Goal: Task Accomplishment & Management: Use online tool/utility

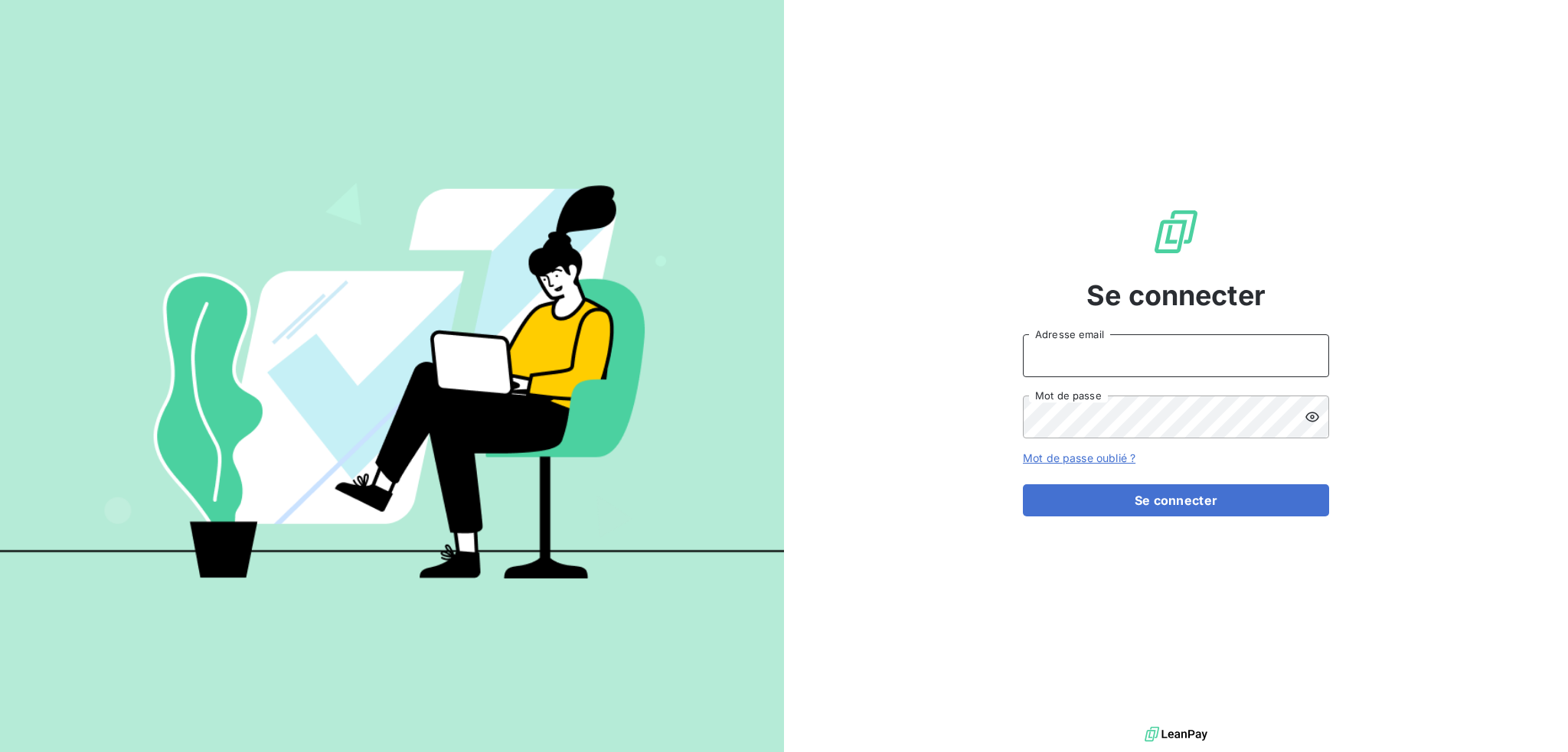
drag, startPoint x: 1084, startPoint y: 353, endPoint x: 1090, endPoint y: 367, distance: 15.2
click at [1084, 353] on input "Adresse email" at bounding box center [1176, 355] width 306 height 43
type input "[EMAIL_ADDRESS][DOMAIN_NAME]"
click at [1023, 485] on button "Se connecter" at bounding box center [1176, 500] width 306 height 32
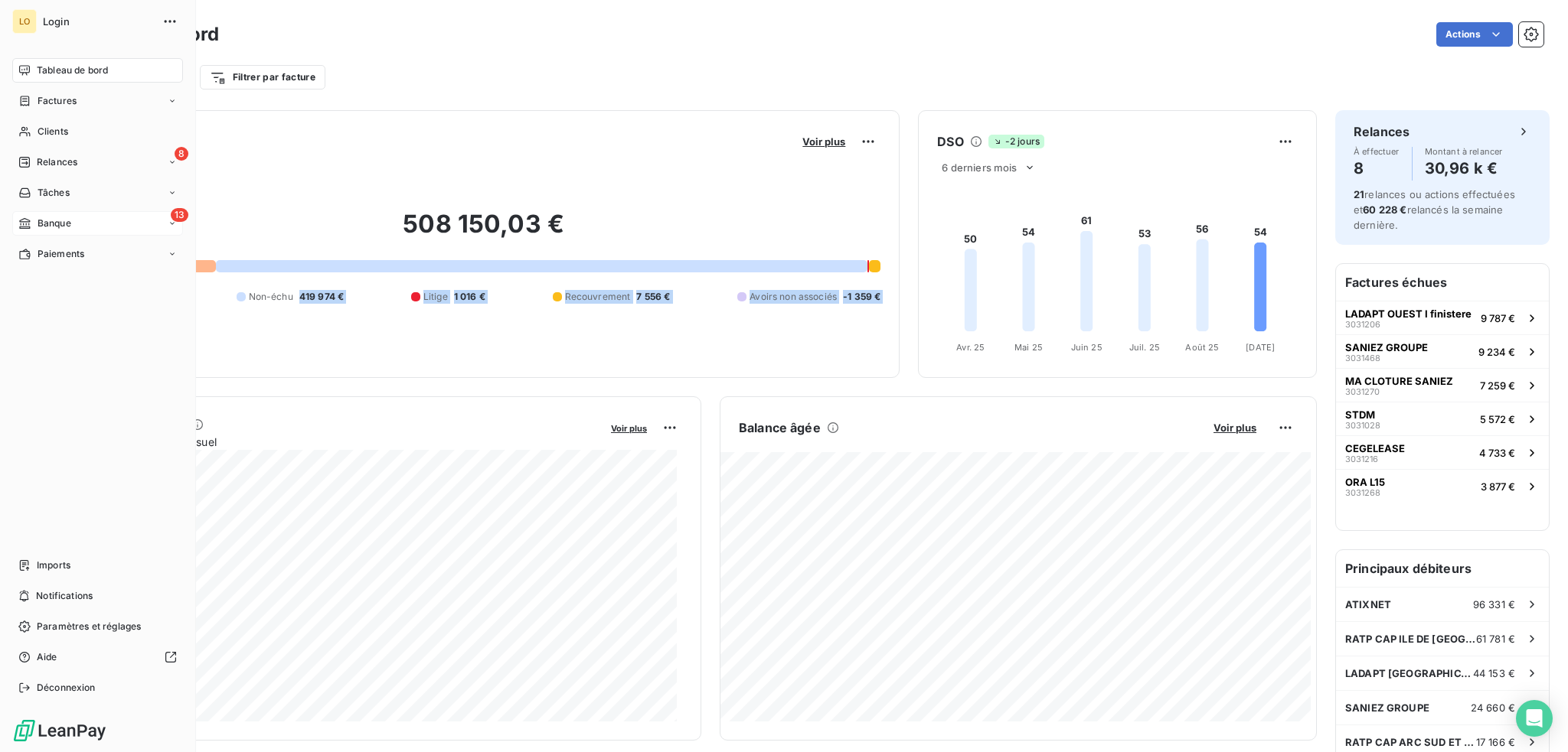
click at [56, 223] on span "Banque" at bounding box center [54, 223] width 33 height 14
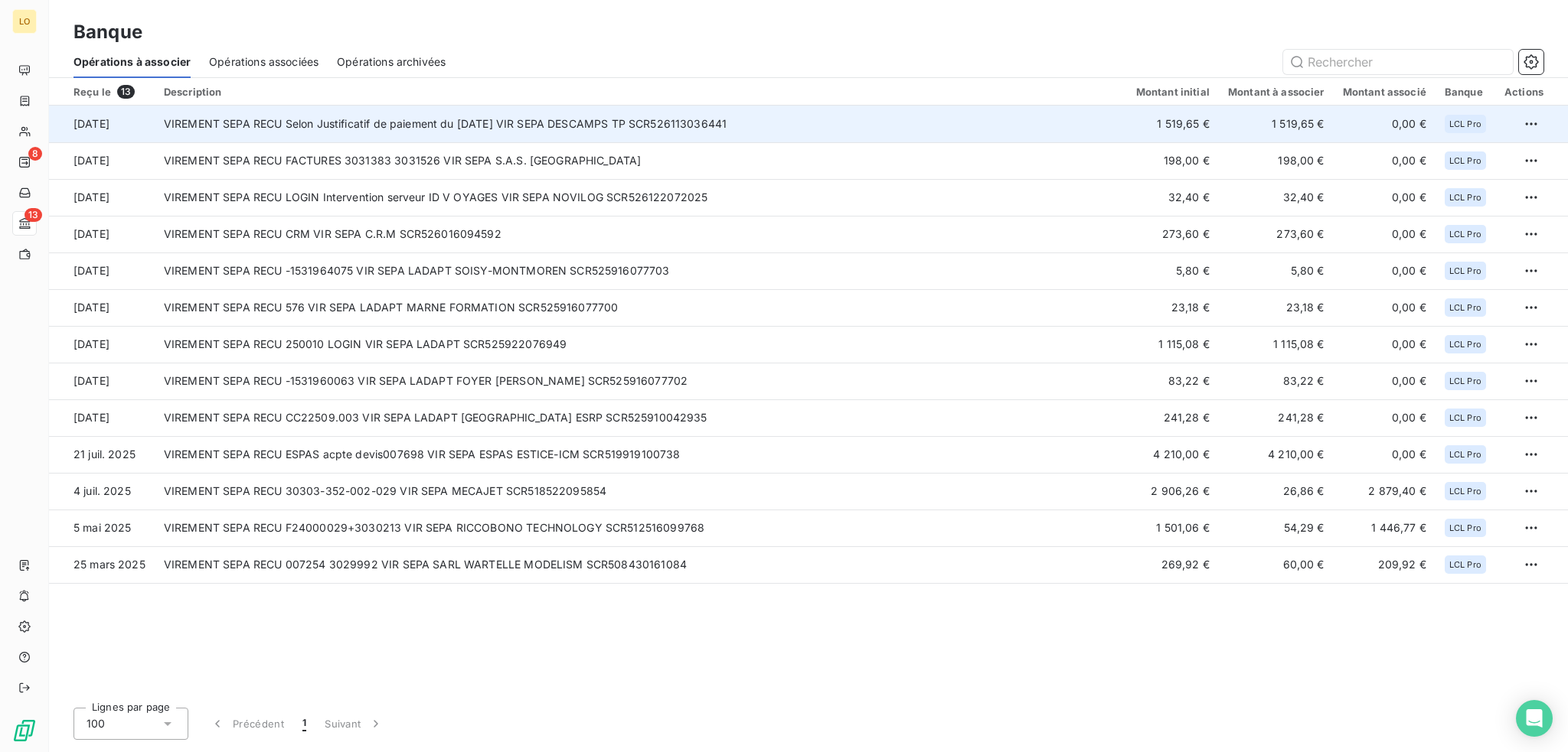
click at [360, 123] on td "VIREMENT SEPA RECU Selon Justificatif de paiement du [DATE] VIR SEPA DESCAMPS T…" at bounding box center [641, 124] width 972 height 37
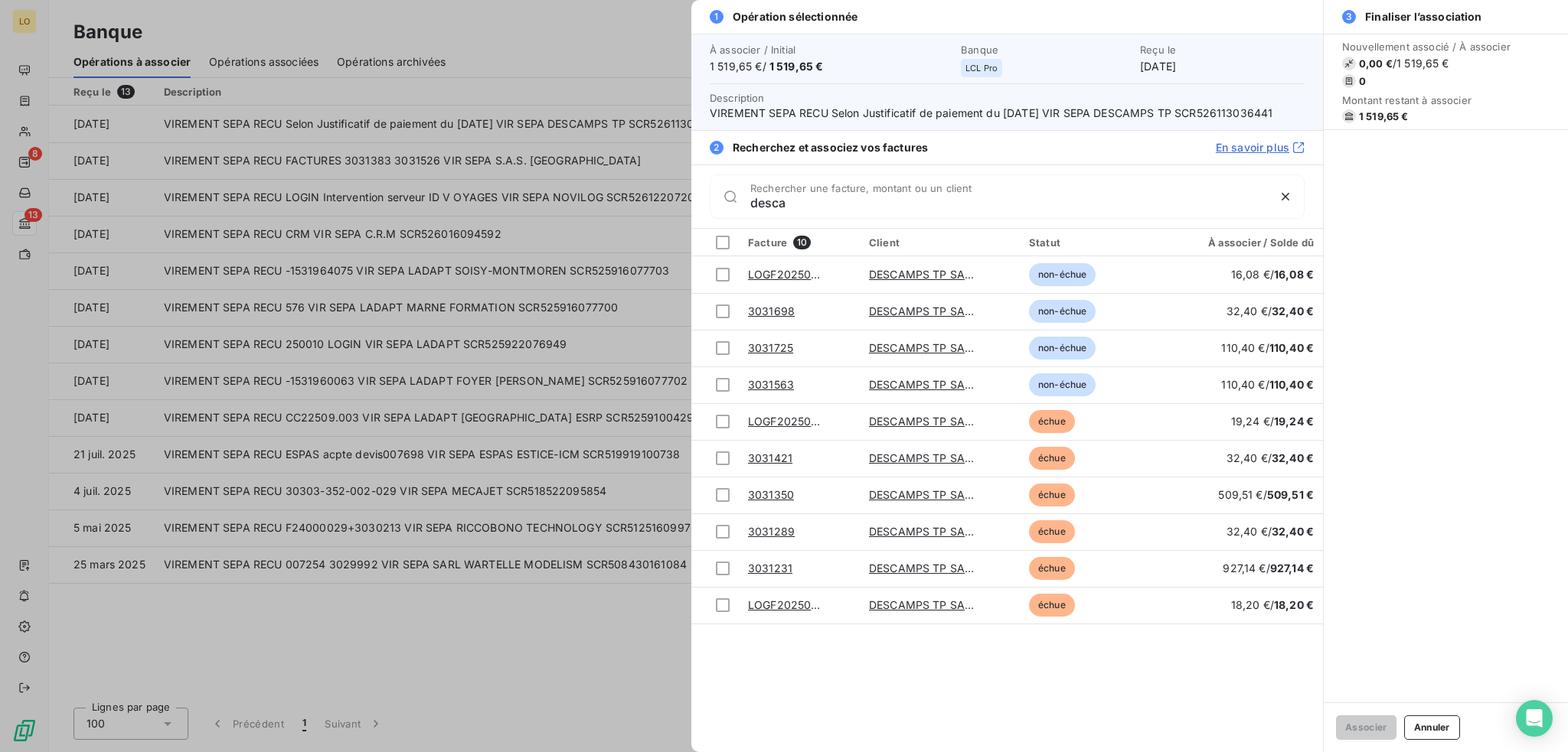
type input "desca"
click at [1434, 732] on button "Annuler" at bounding box center [1432, 728] width 56 height 24
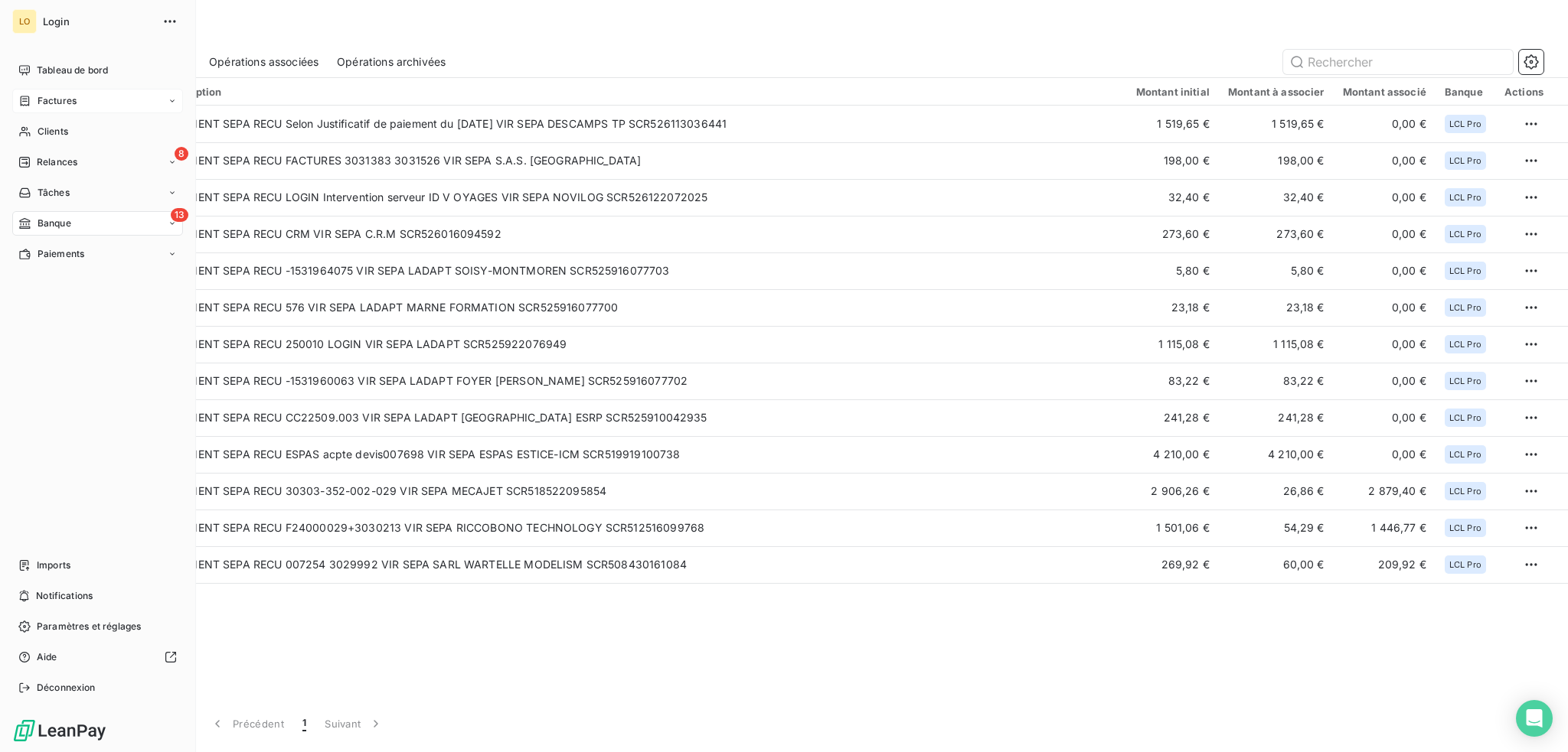
click at [56, 96] on span "Factures" at bounding box center [57, 101] width 39 height 14
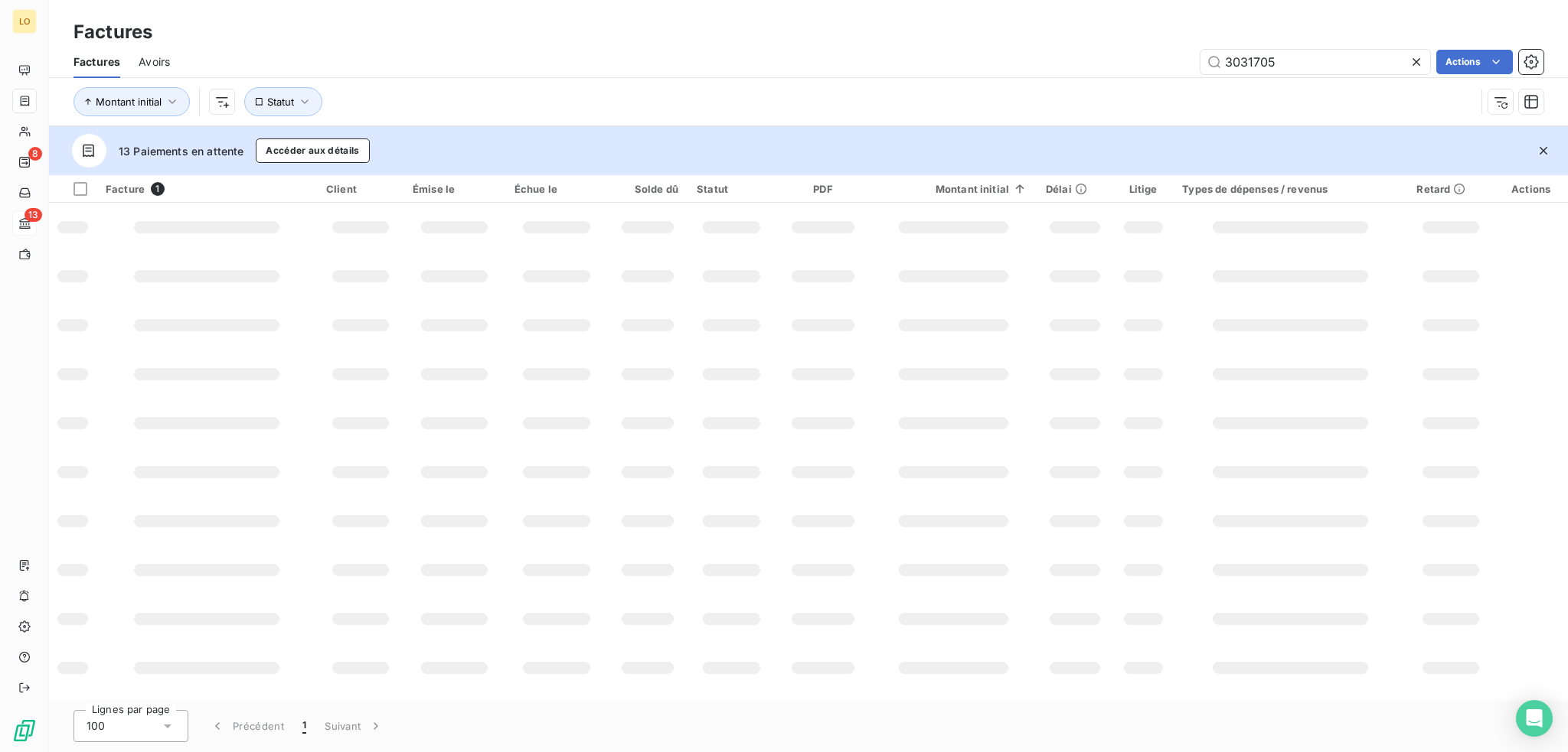
type input "3031705"
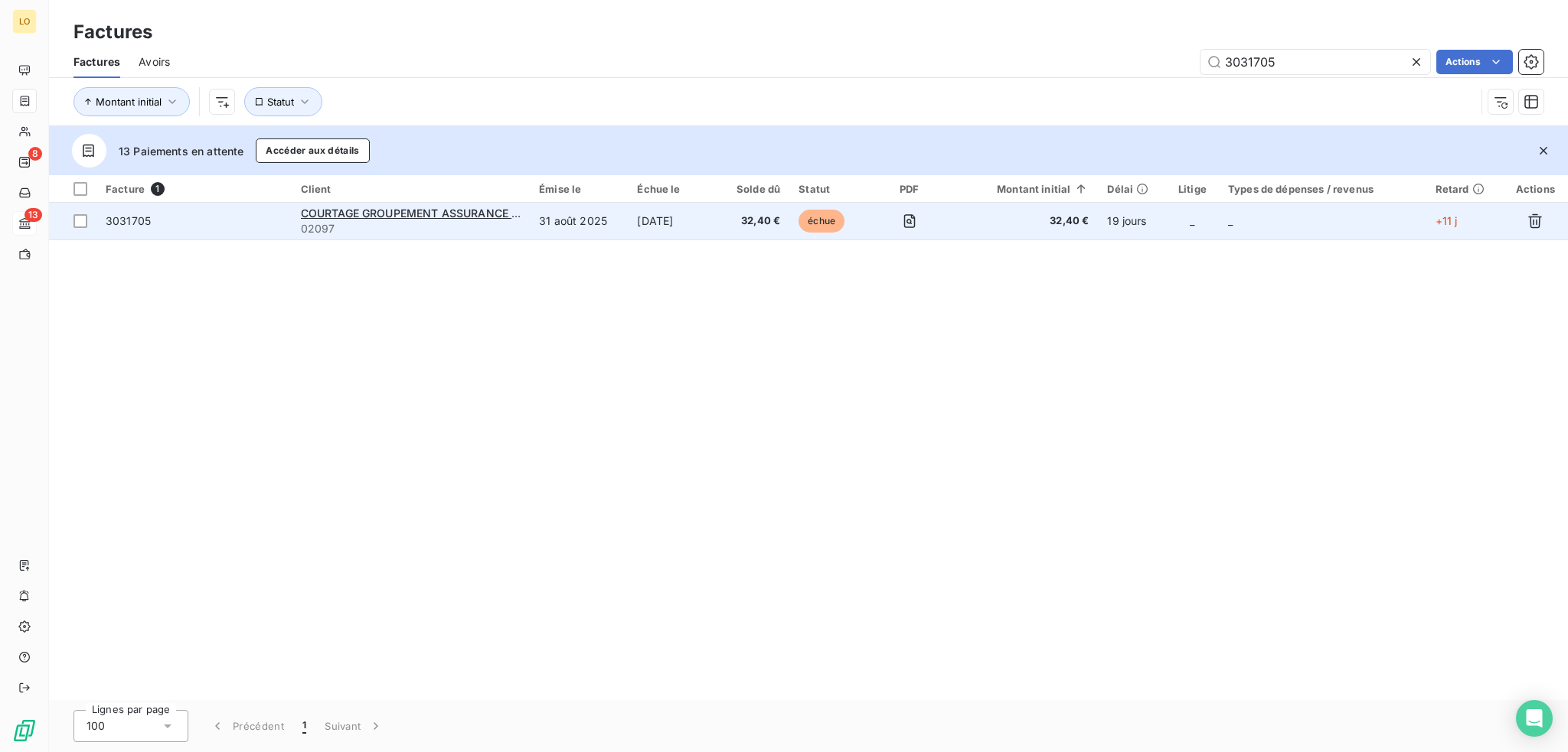
click at [245, 216] on span "3031705" at bounding box center [194, 221] width 177 height 15
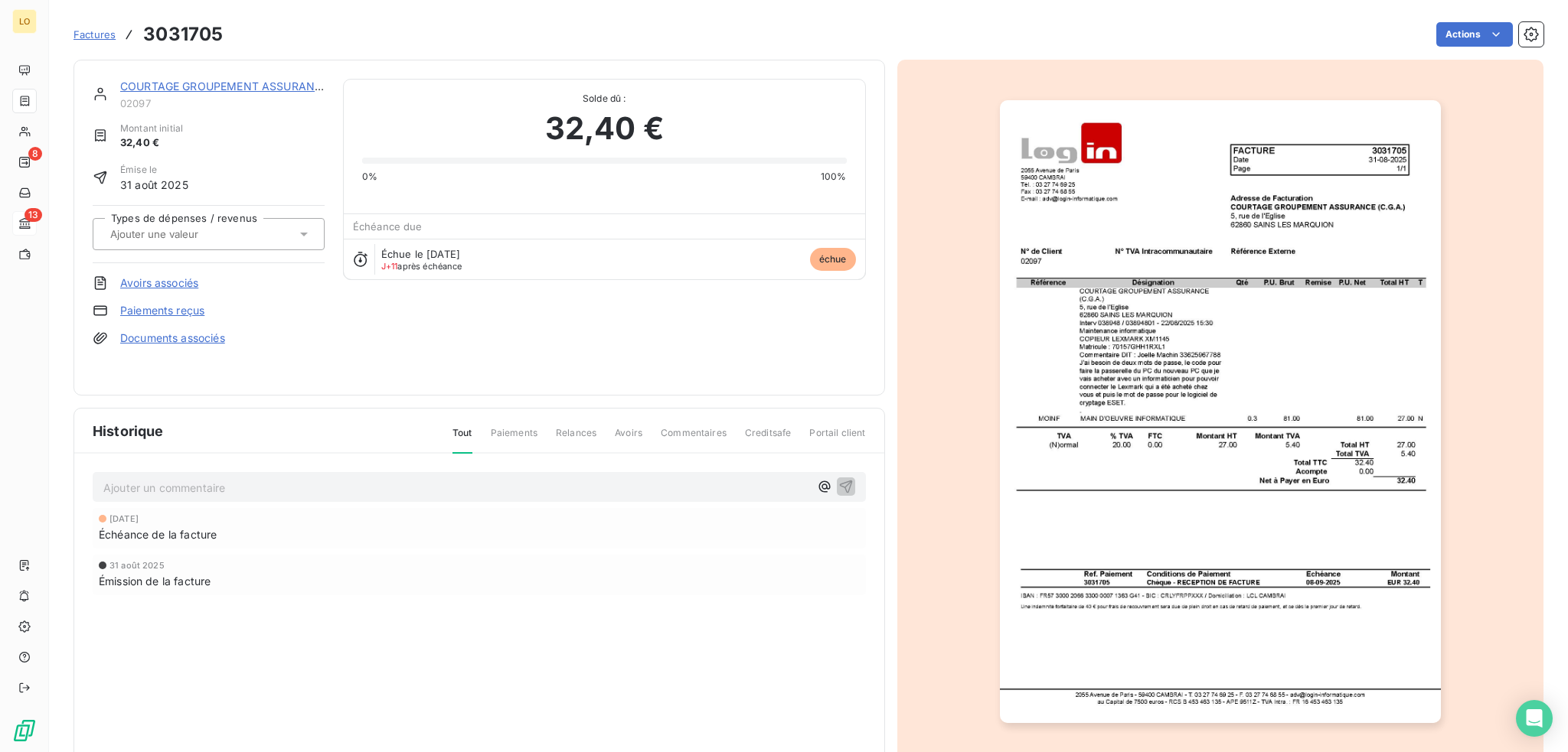
click at [281, 86] on link "COURTAGE GROUPEMENT ASSURANCE (C.G.A.)" at bounding box center [245, 86] width 252 height 13
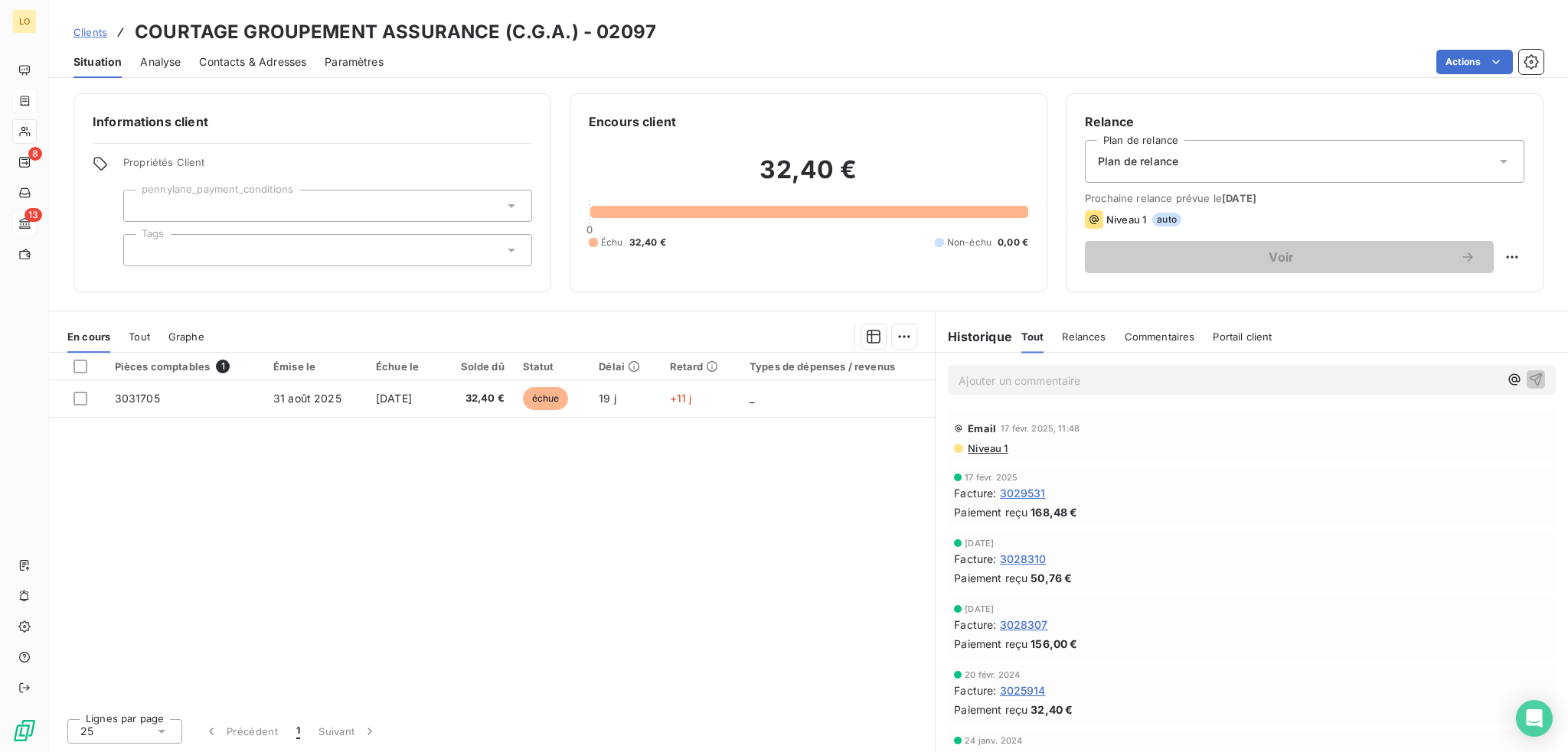
click at [266, 57] on span "Contacts & Adresses" at bounding box center [253, 62] width 108 height 15
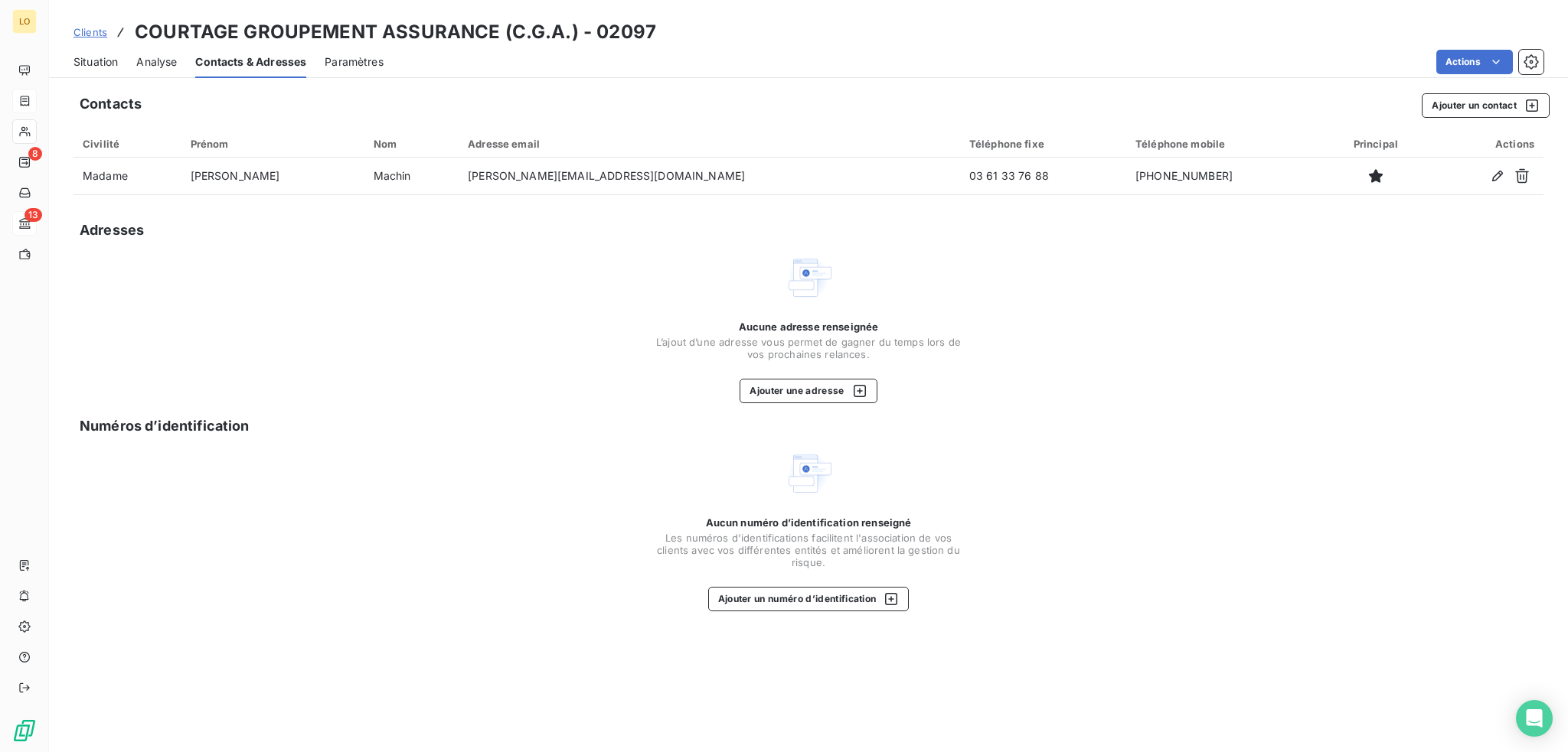
click at [90, 58] on span "Situation" at bounding box center [95, 62] width 44 height 15
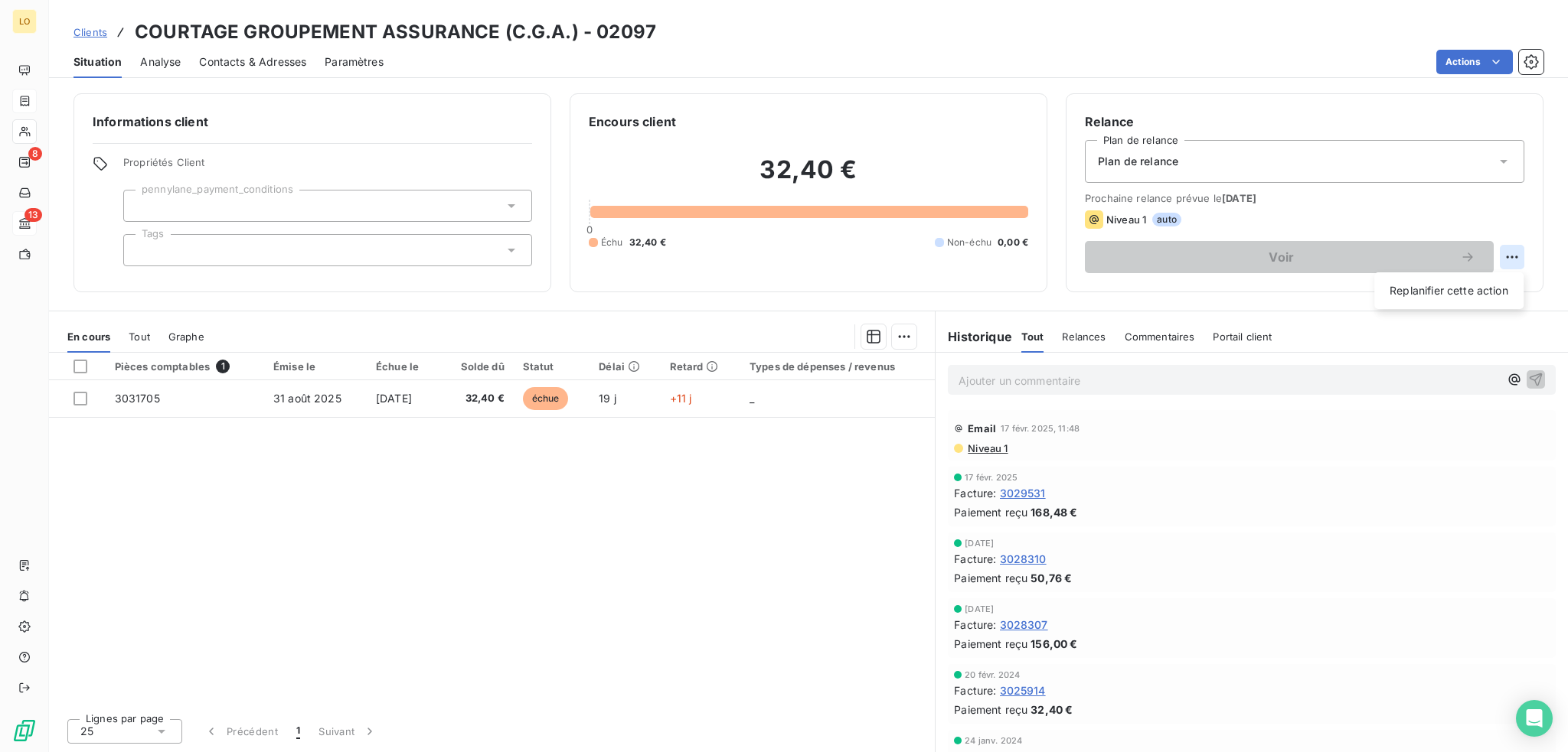
click at [1513, 253] on html "LO 8 13 Clients COURTAGE GROUPEMENT ASSURANCE (C.G.A.) - 02097 Situation Analys…" at bounding box center [784, 376] width 1568 height 752
click at [1470, 291] on div "Replanifier cette action" at bounding box center [1449, 291] width 137 height 24
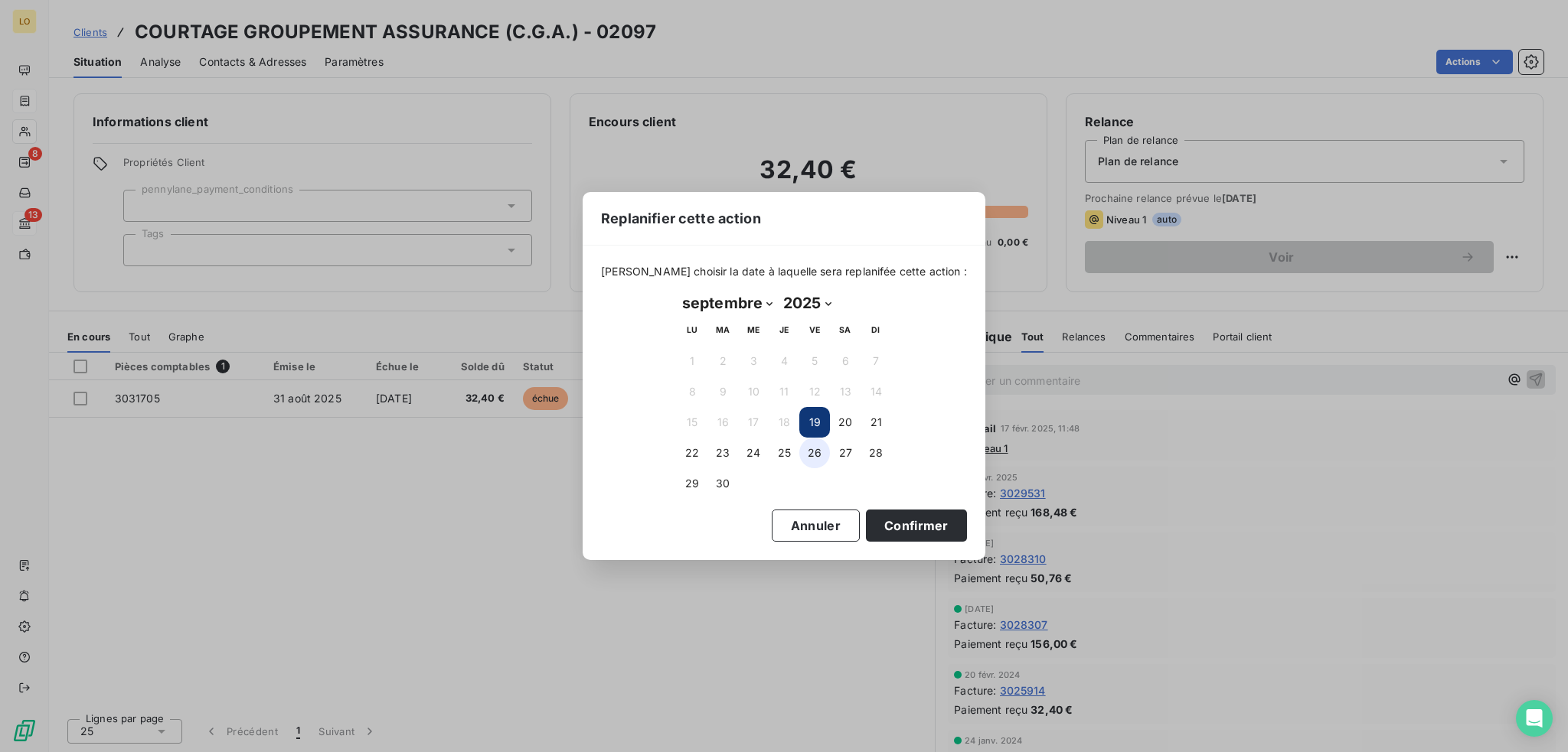
click at [813, 453] on button "26" at bounding box center [815, 453] width 31 height 31
click at [769, 297] on select "janvier février mars avril mai juin juillet août septembre octobre novembre déc…" at bounding box center [727, 303] width 101 height 24
select select "9"
click at [676, 291] on select "janvier février mars avril mai juin juillet août septembre octobre novembre déc…" at bounding box center [727, 303] width 101 height 24
click at [815, 358] on button "3" at bounding box center [815, 362] width 31 height 31
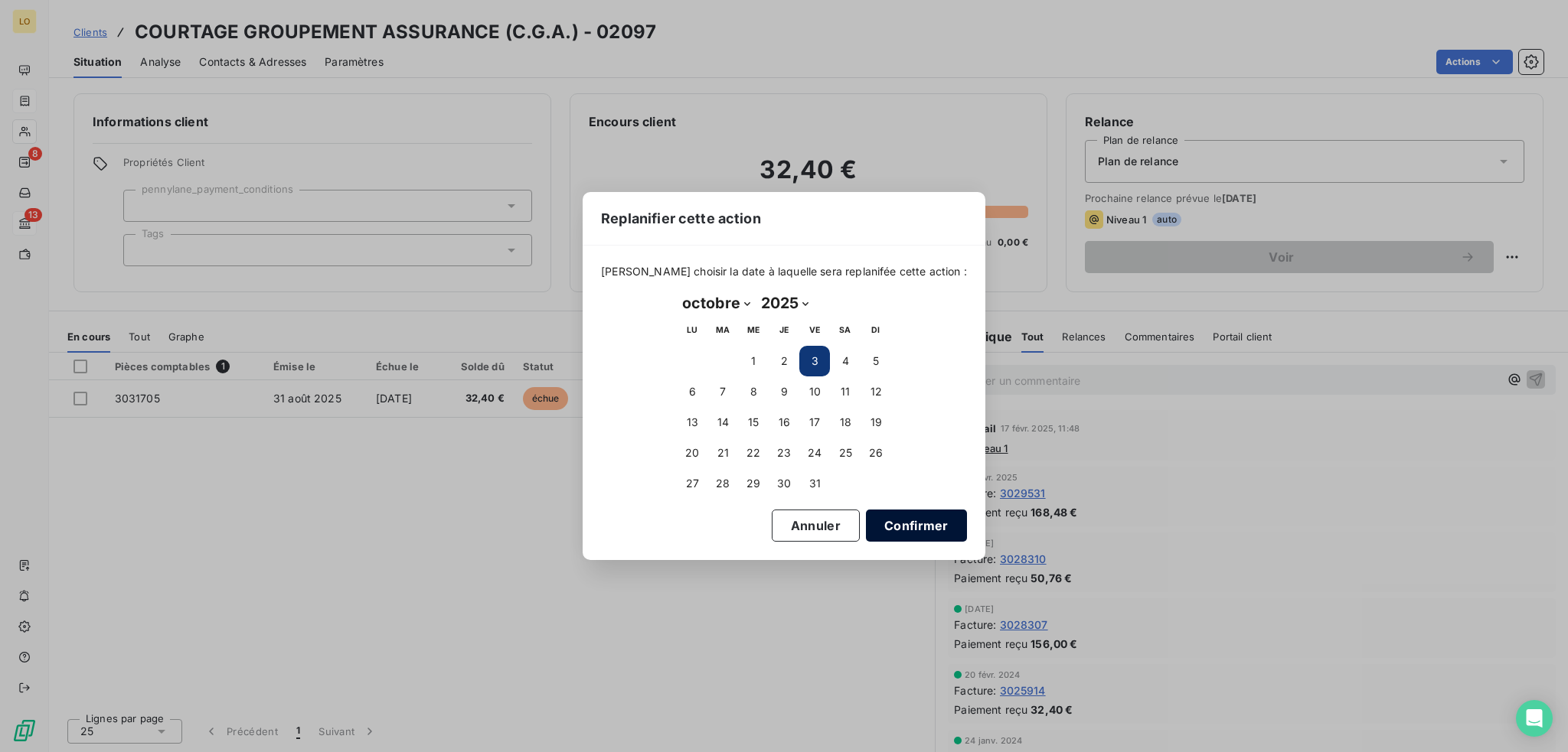
click at [876, 526] on button "Confirmer" at bounding box center [916, 526] width 101 height 32
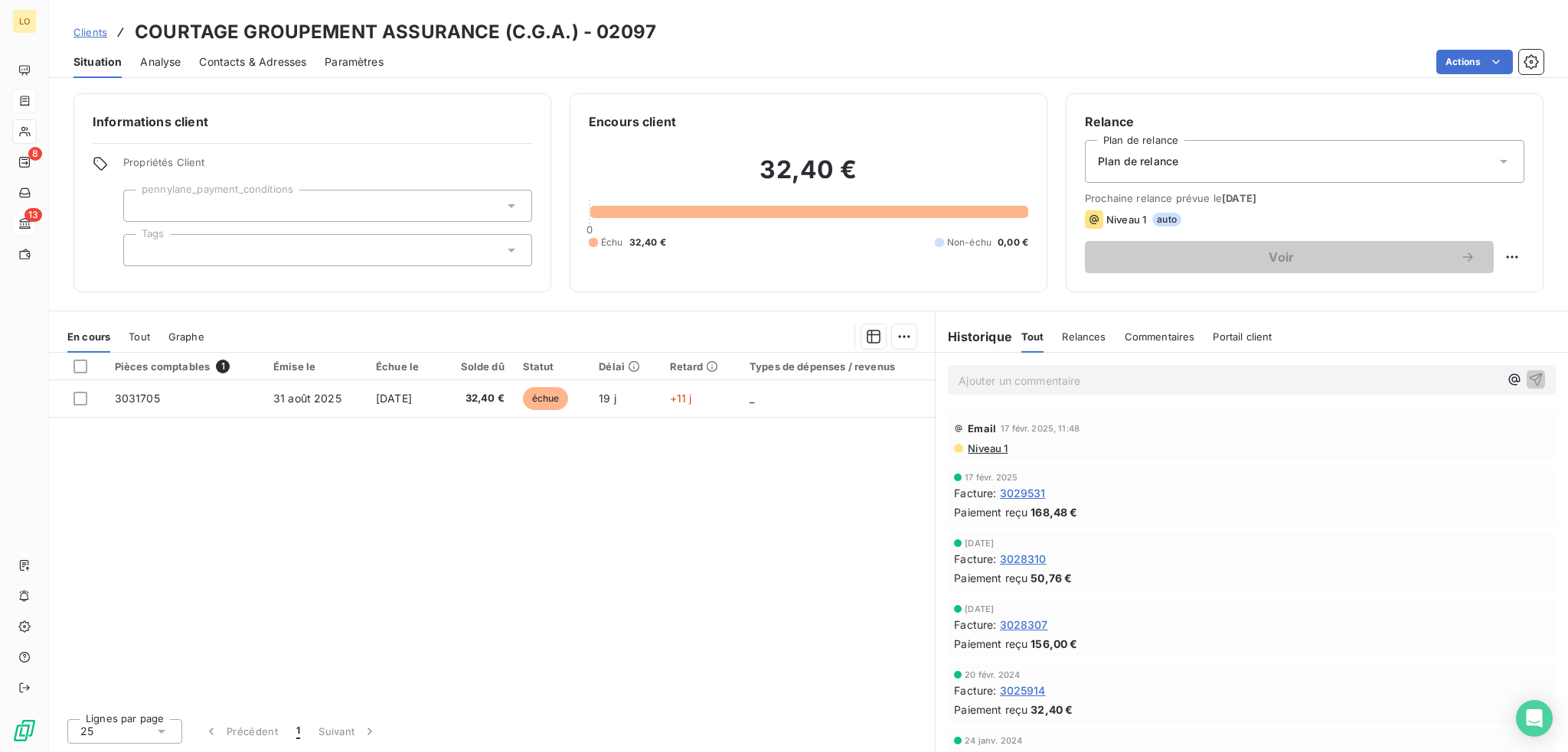
click at [999, 382] on p "Ajouter un commentaire ﻿" at bounding box center [1228, 380] width 540 height 19
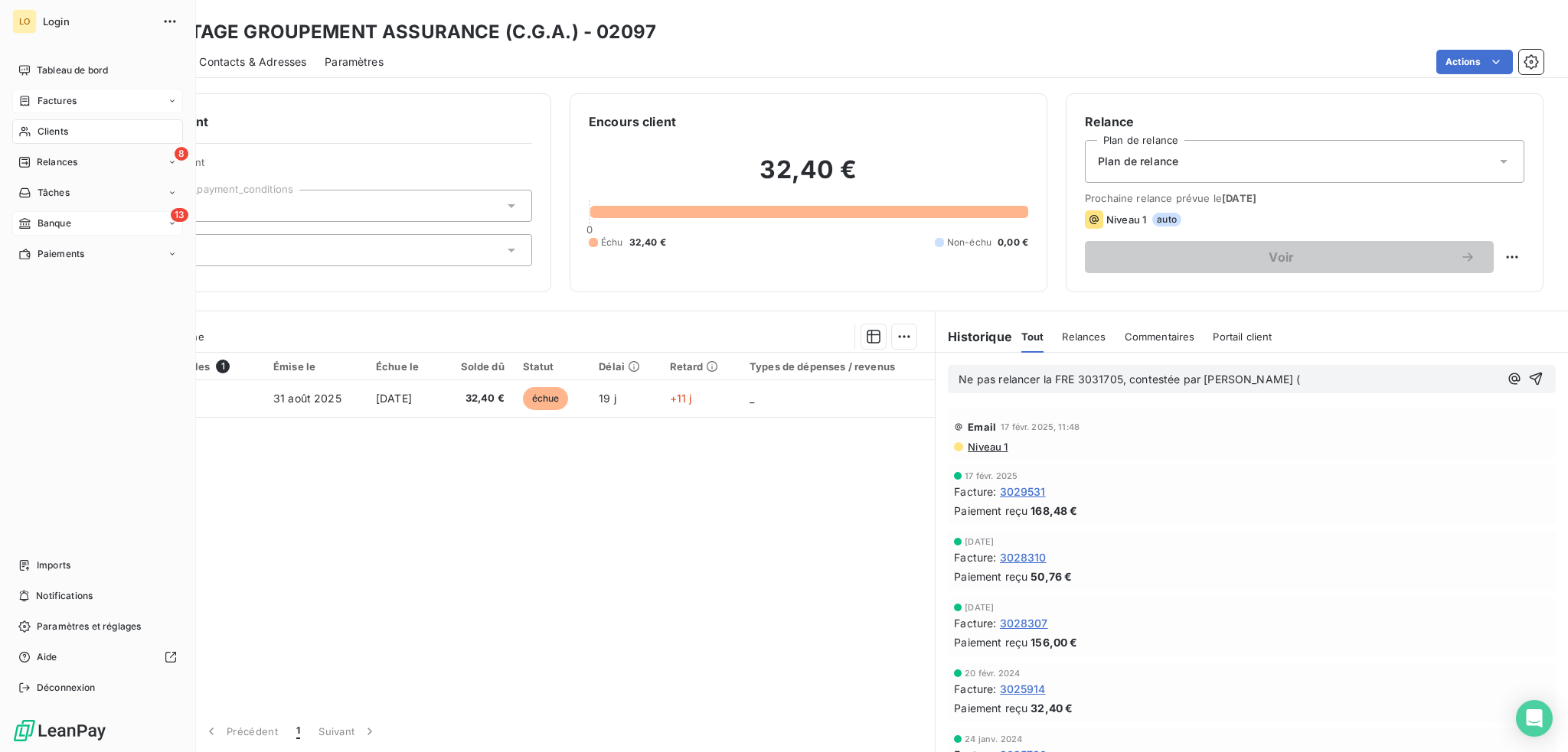
click at [58, 220] on span "Banque" at bounding box center [54, 223] width 33 height 14
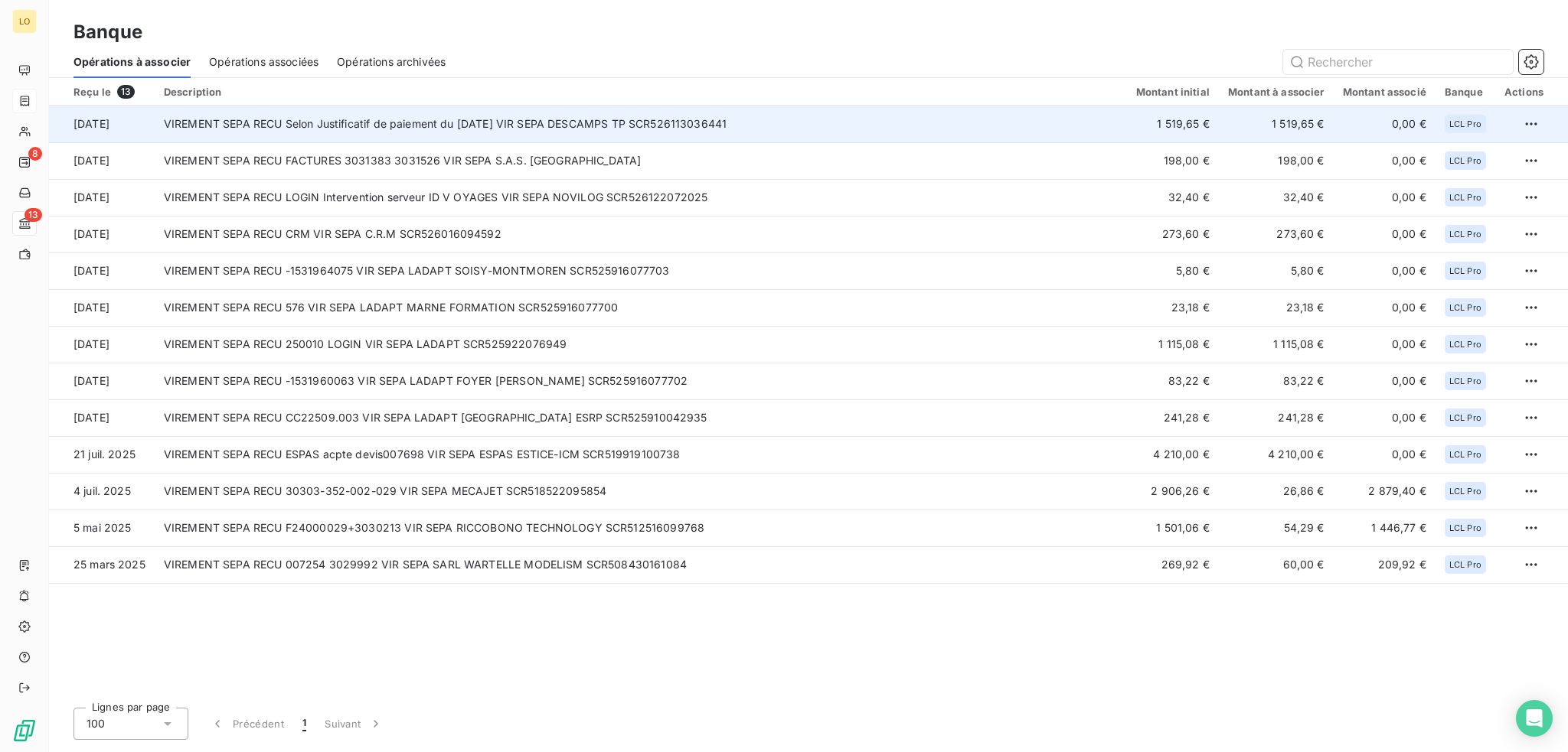
click at [809, 130] on td "VIREMENT SEPA RECU Selon Justificatif de paiement du [DATE] VIR SEPA DESCAMPS T…" at bounding box center [641, 124] width 972 height 37
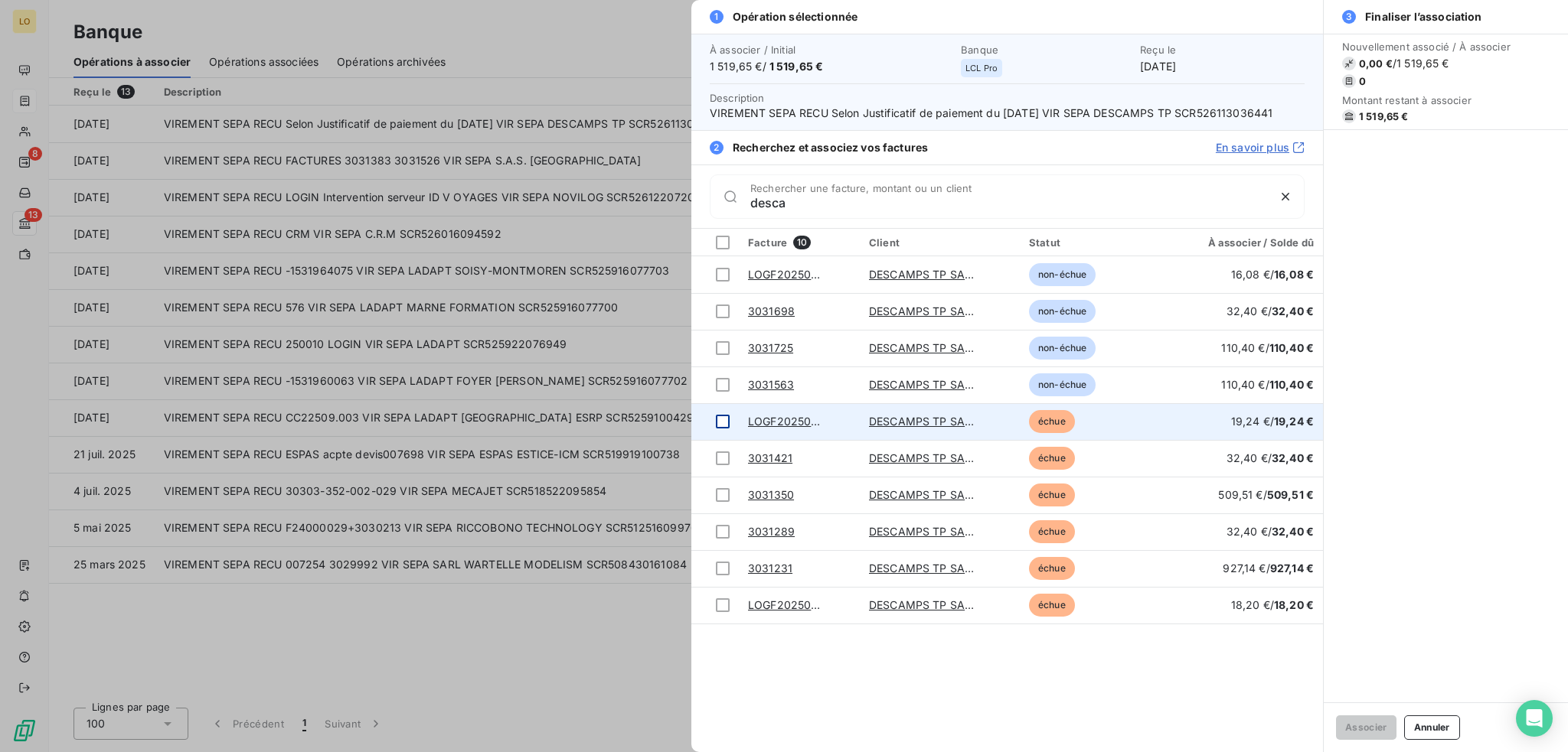
type input "desca"
click at [725, 418] on div at bounding box center [722, 421] width 14 height 14
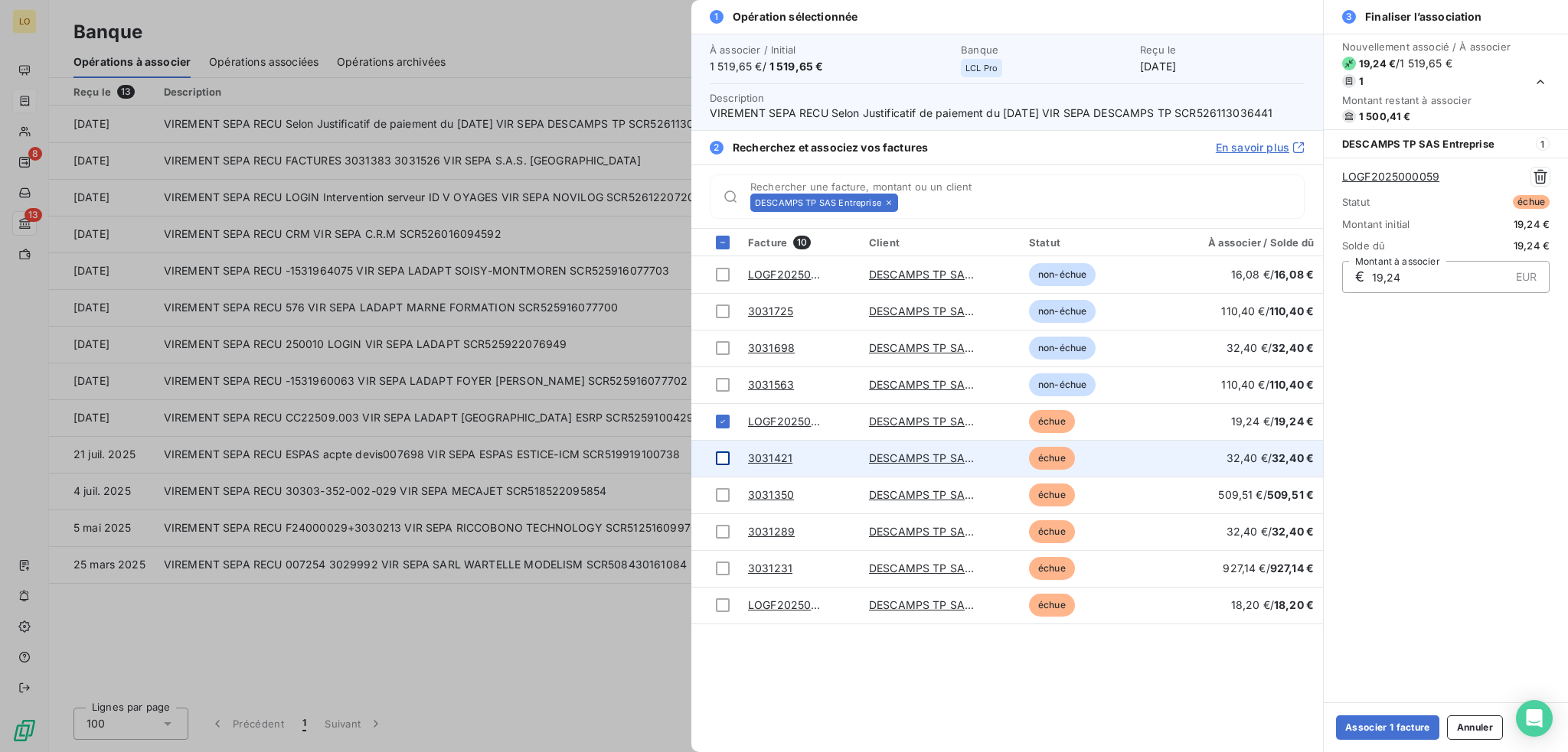
click at [729, 456] on div at bounding box center [722, 458] width 14 height 14
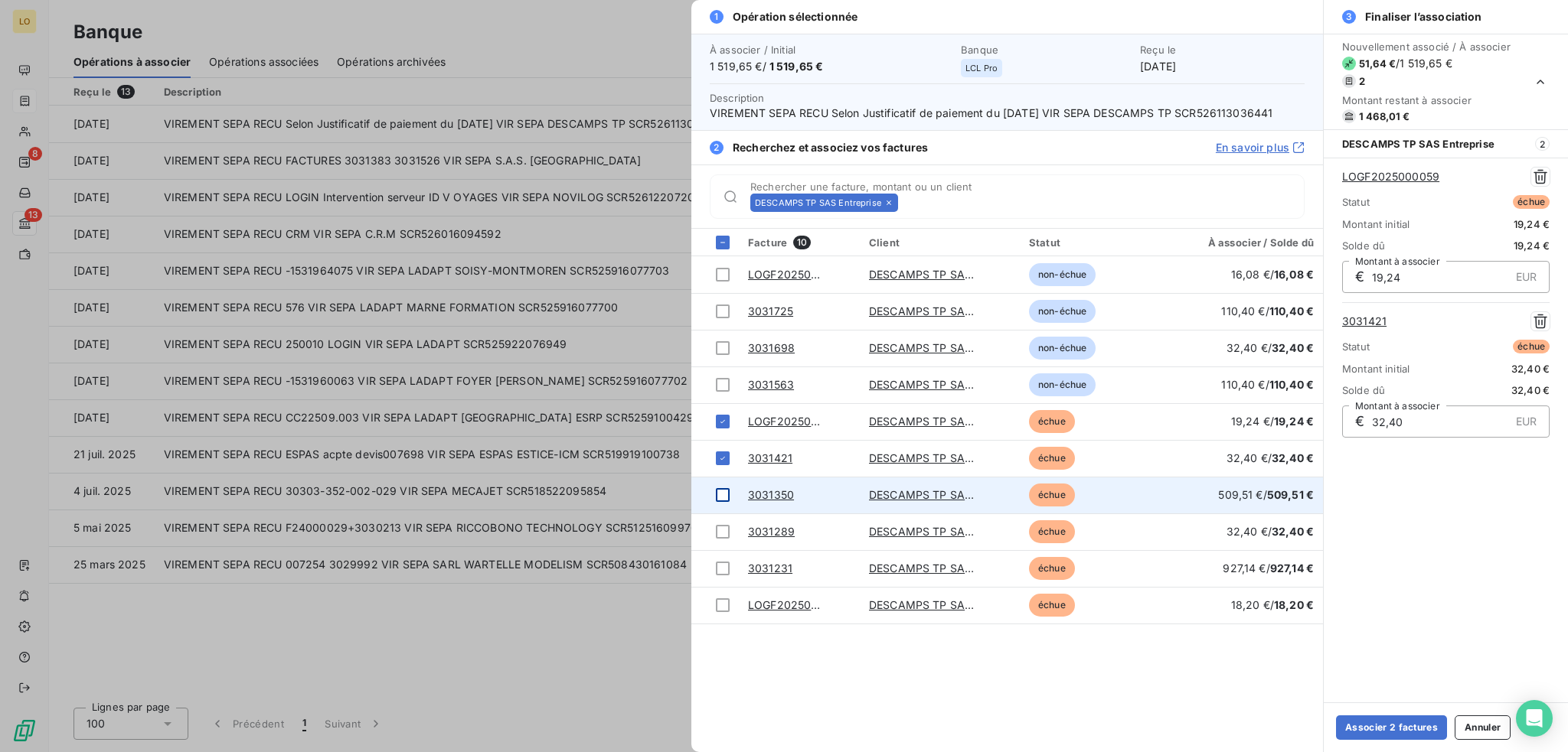
click at [720, 495] on div at bounding box center [722, 495] width 14 height 14
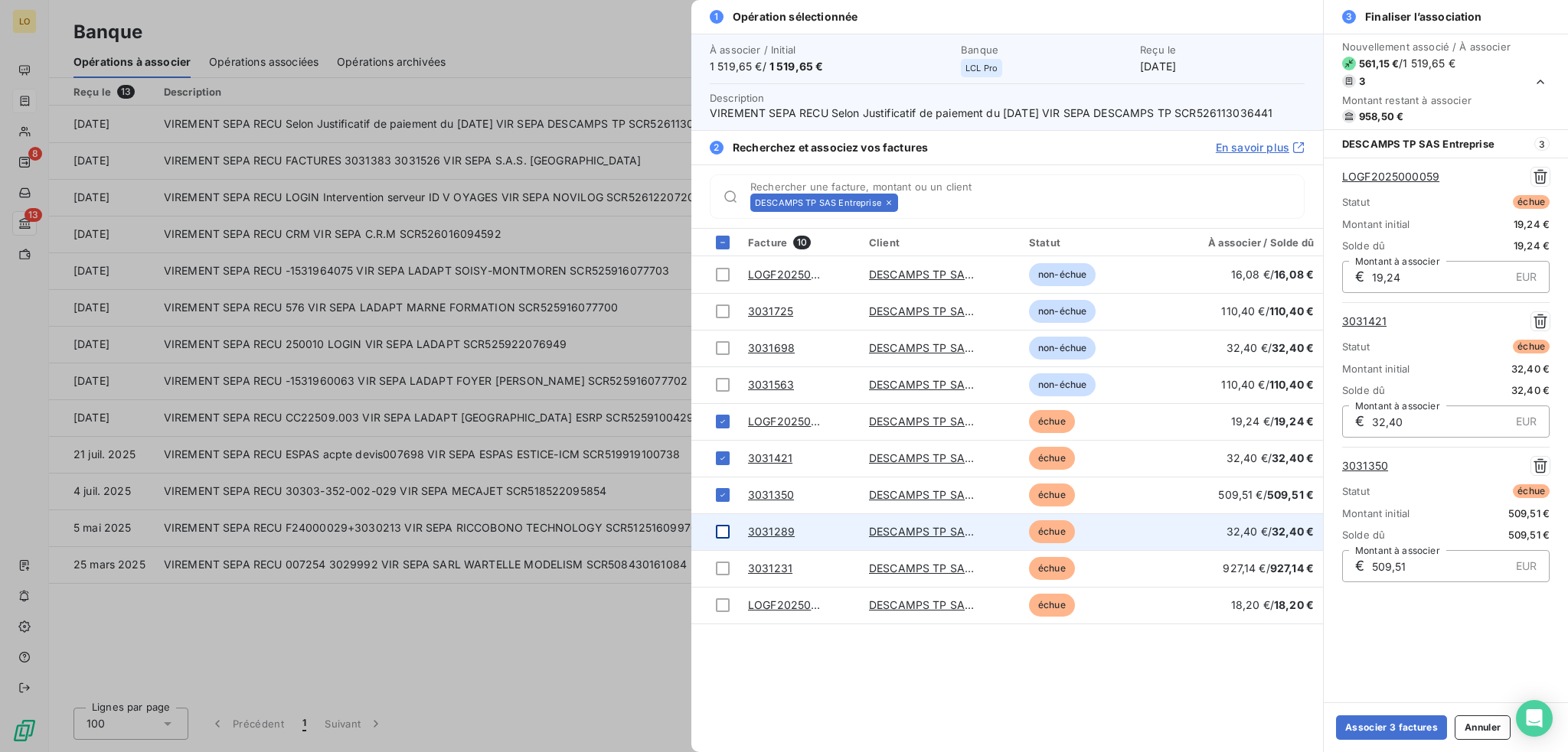
click at [723, 532] on div at bounding box center [722, 531] width 14 height 14
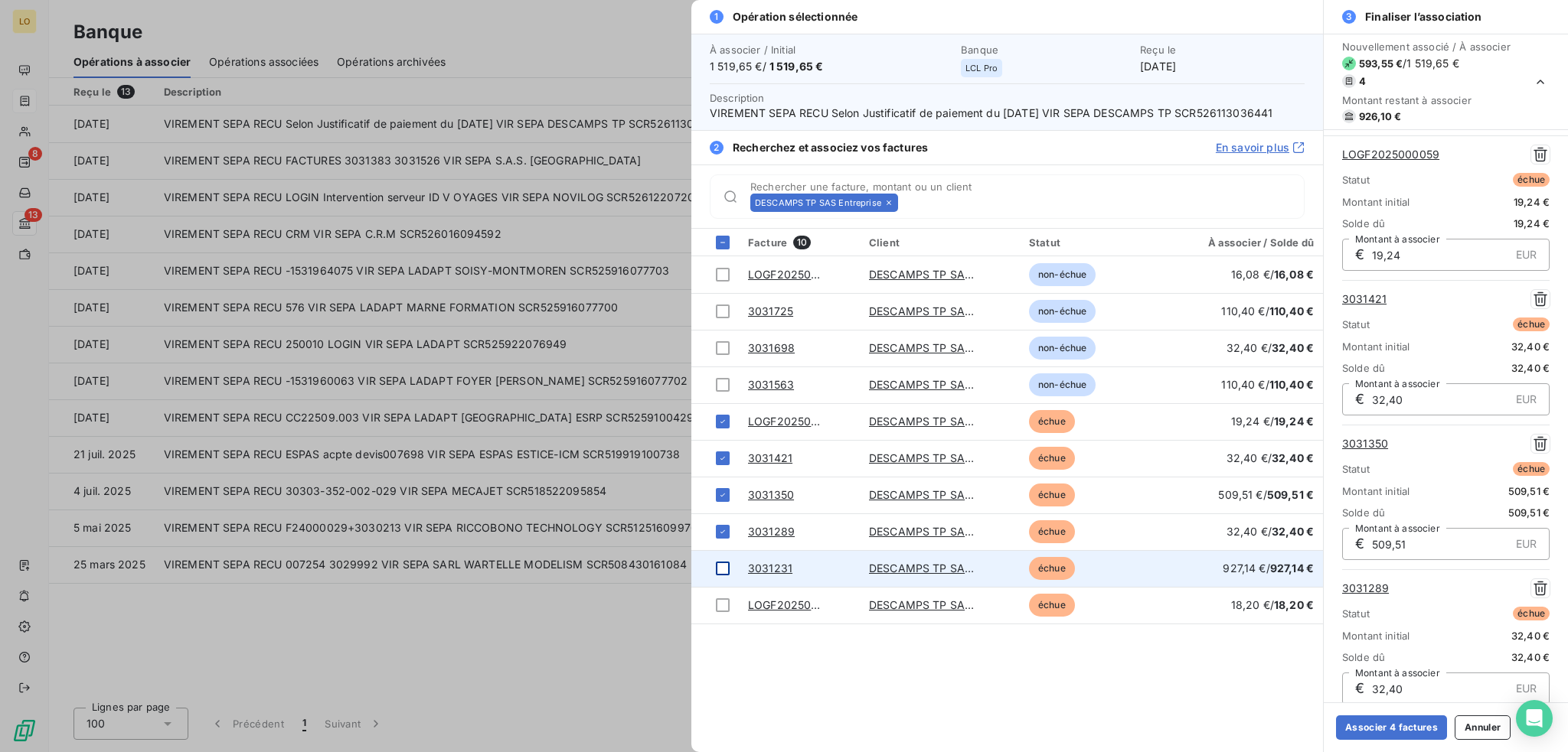
click at [722, 569] on div at bounding box center [722, 568] width 14 height 14
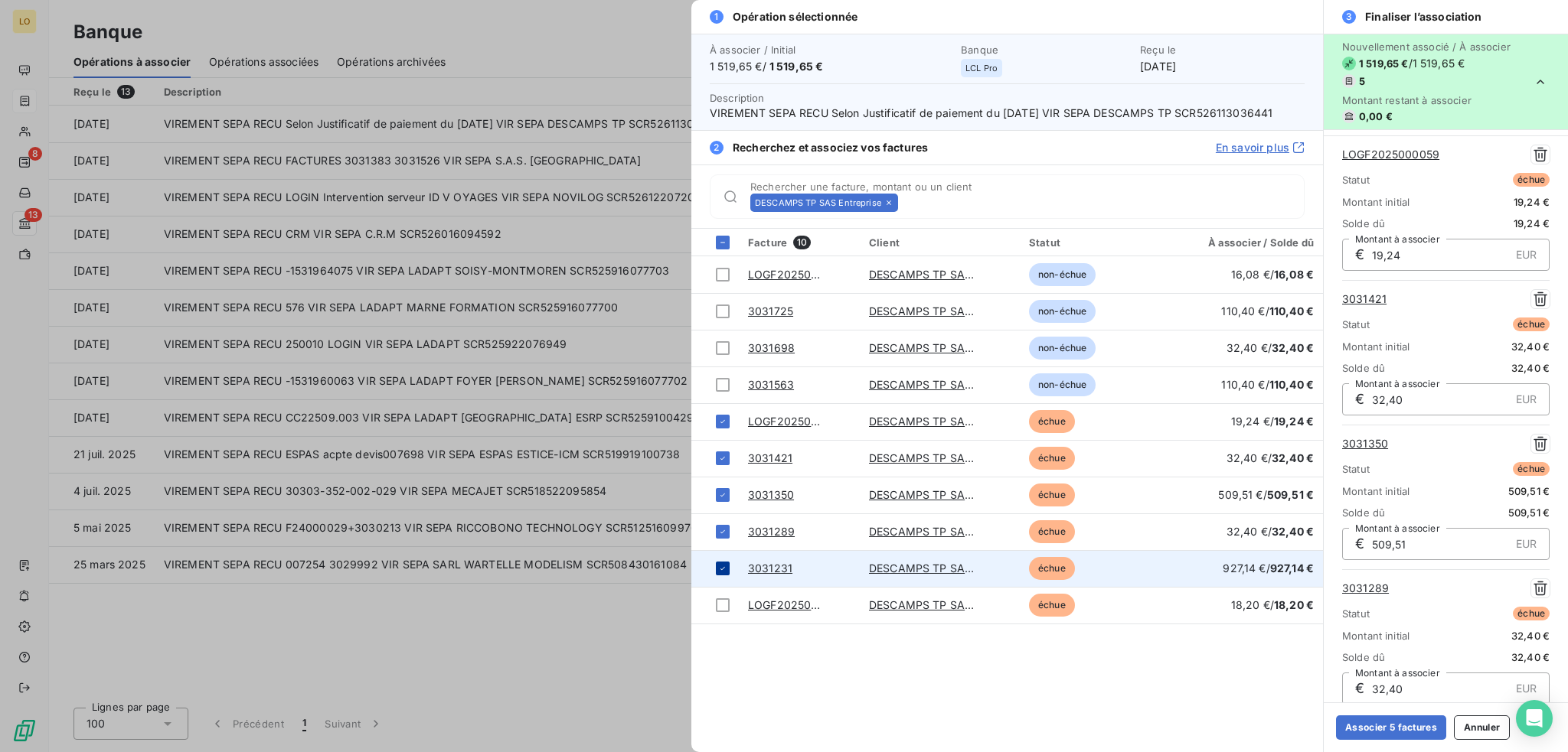
scroll to position [177, 0]
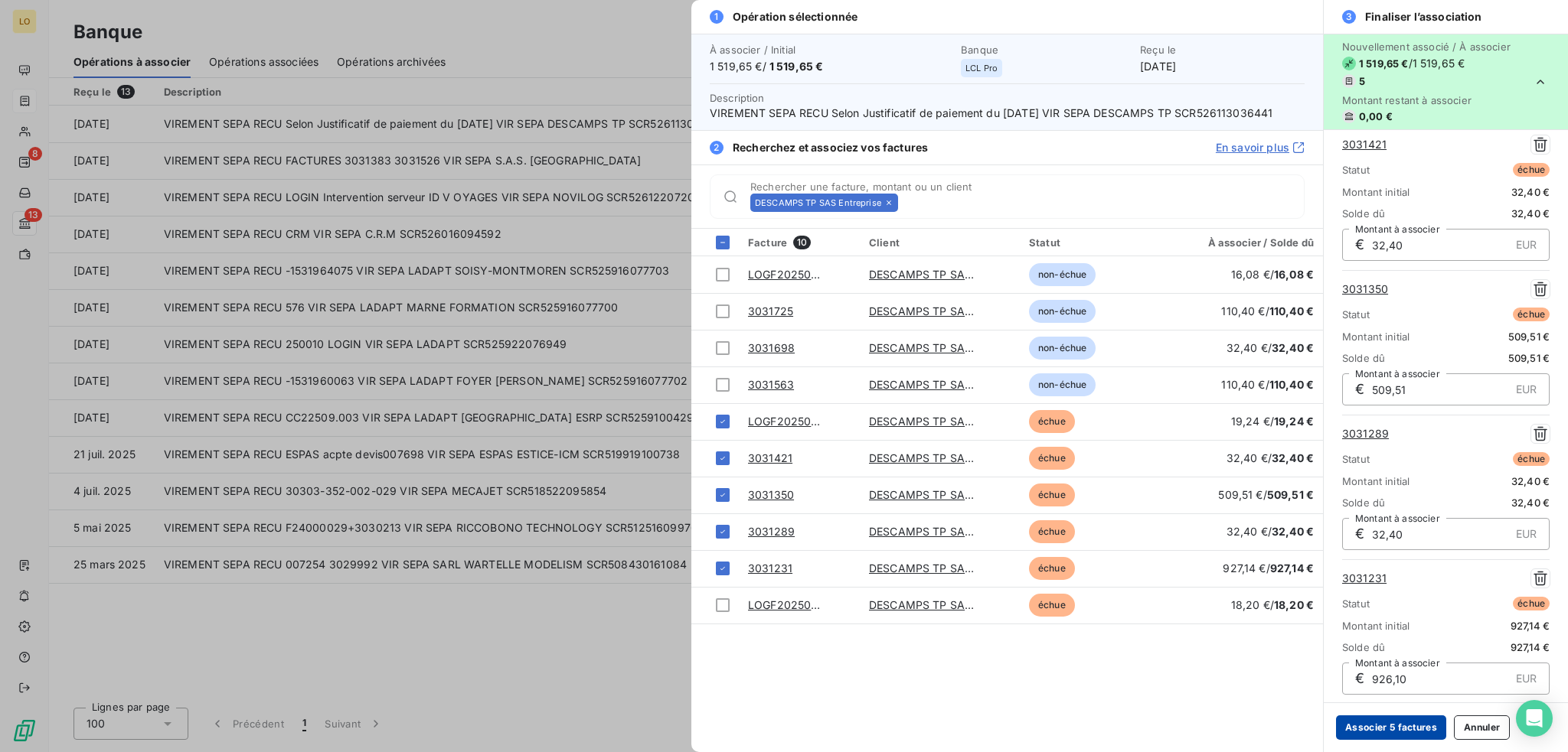
click at [1431, 726] on button "Associer 5 factures" at bounding box center [1390, 728] width 110 height 24
